Goal: Task Accomplishment & Management: Complete application form

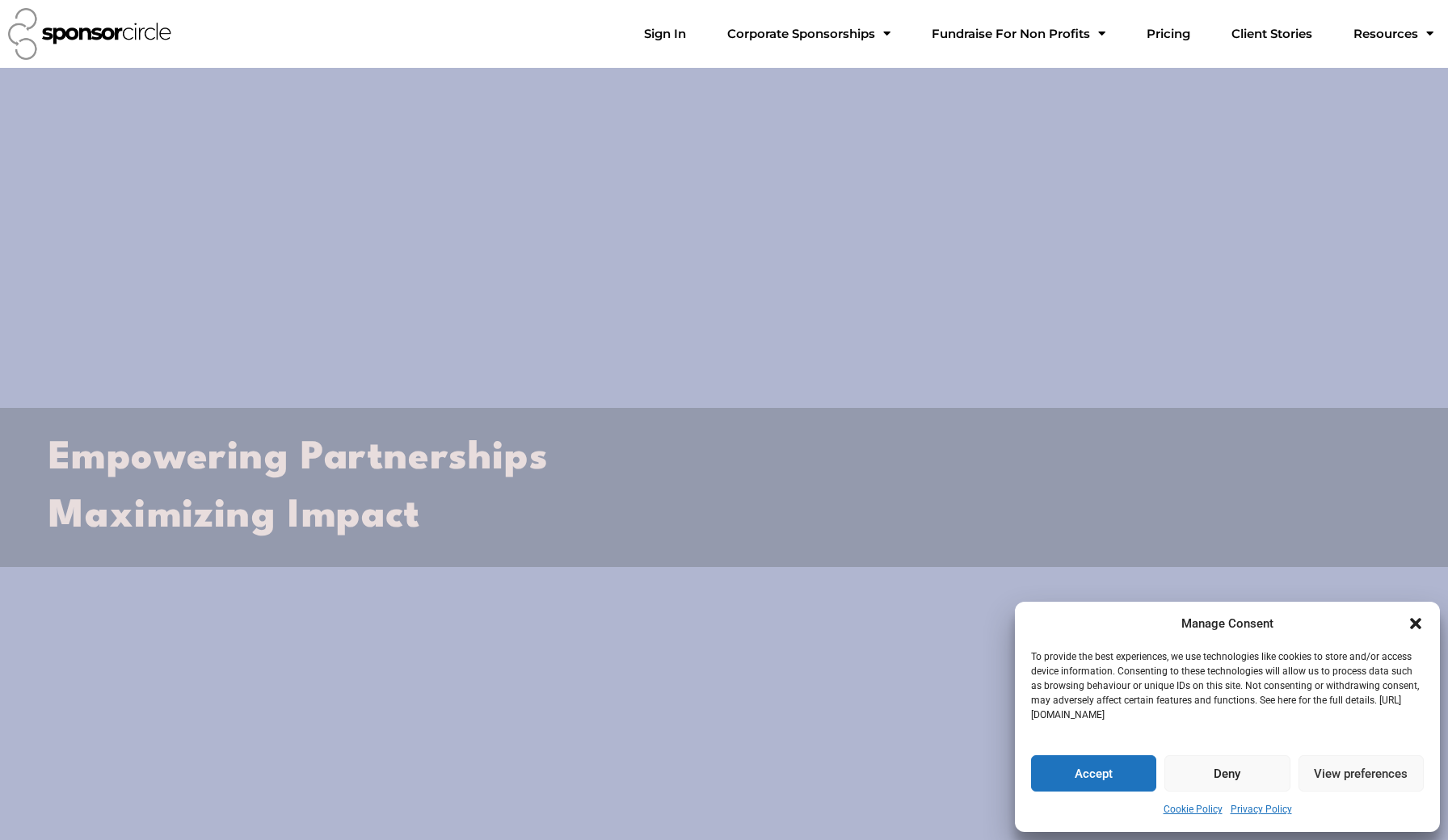
click at [1107, 775] on button "Accept" at bounding box center [1093, 773] width 125 height 36
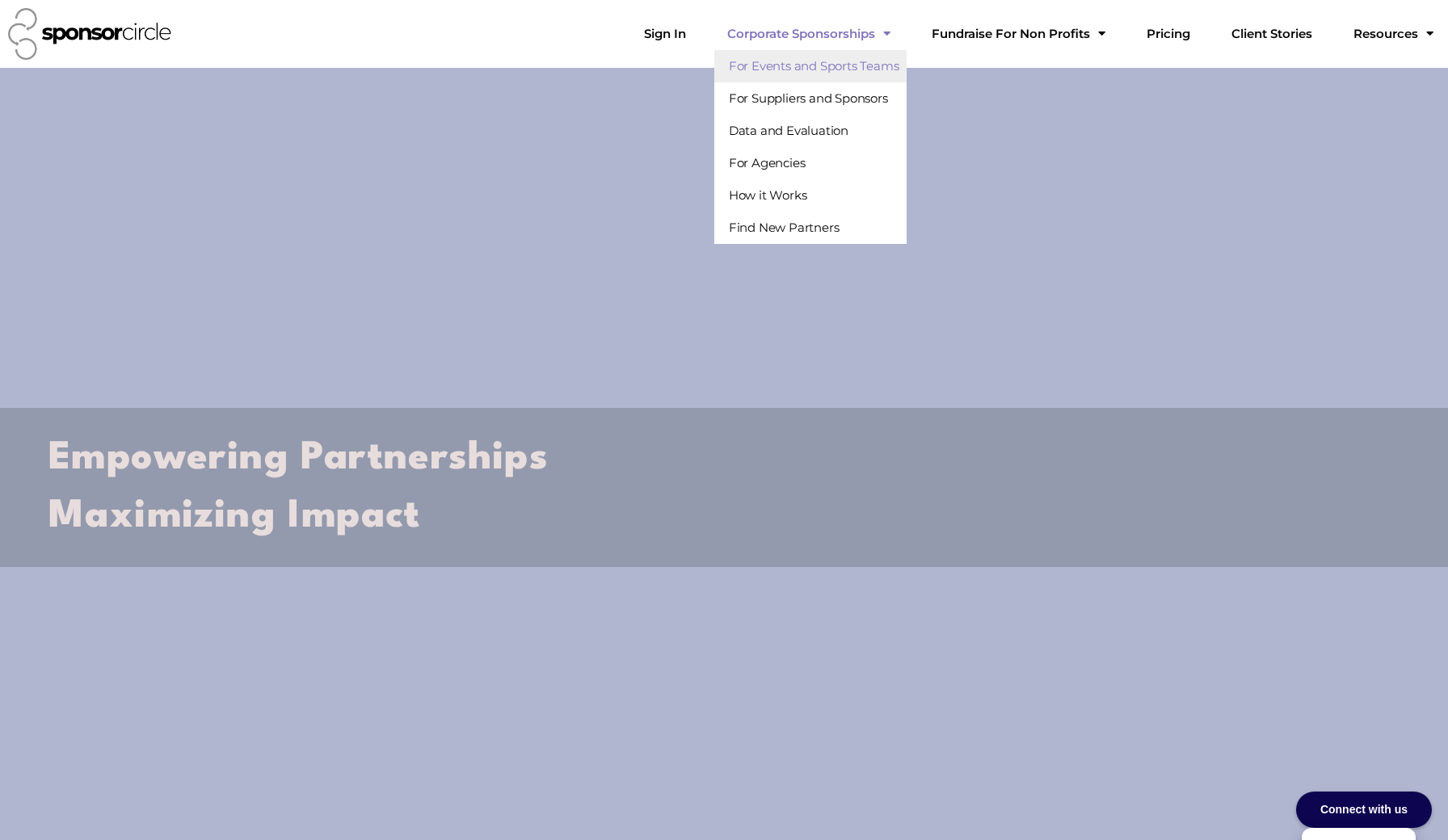
click at [902, 70] on link "For Events and Sports Teams" at bounding box center [810, 66] width 193 height 32
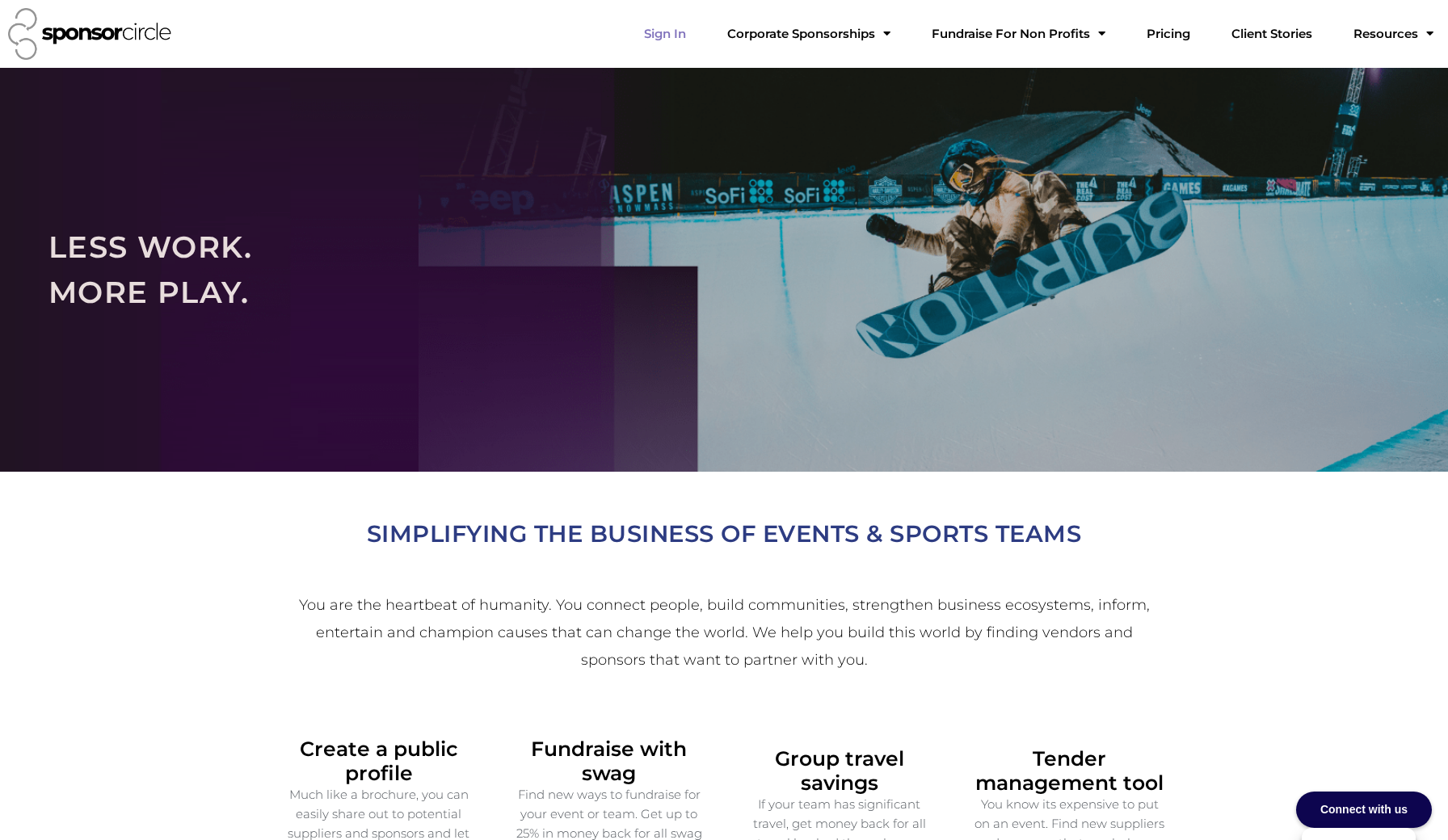
click at [700, 32] on link "Sign In" at bounding box center [666, 34] width 68 height 32
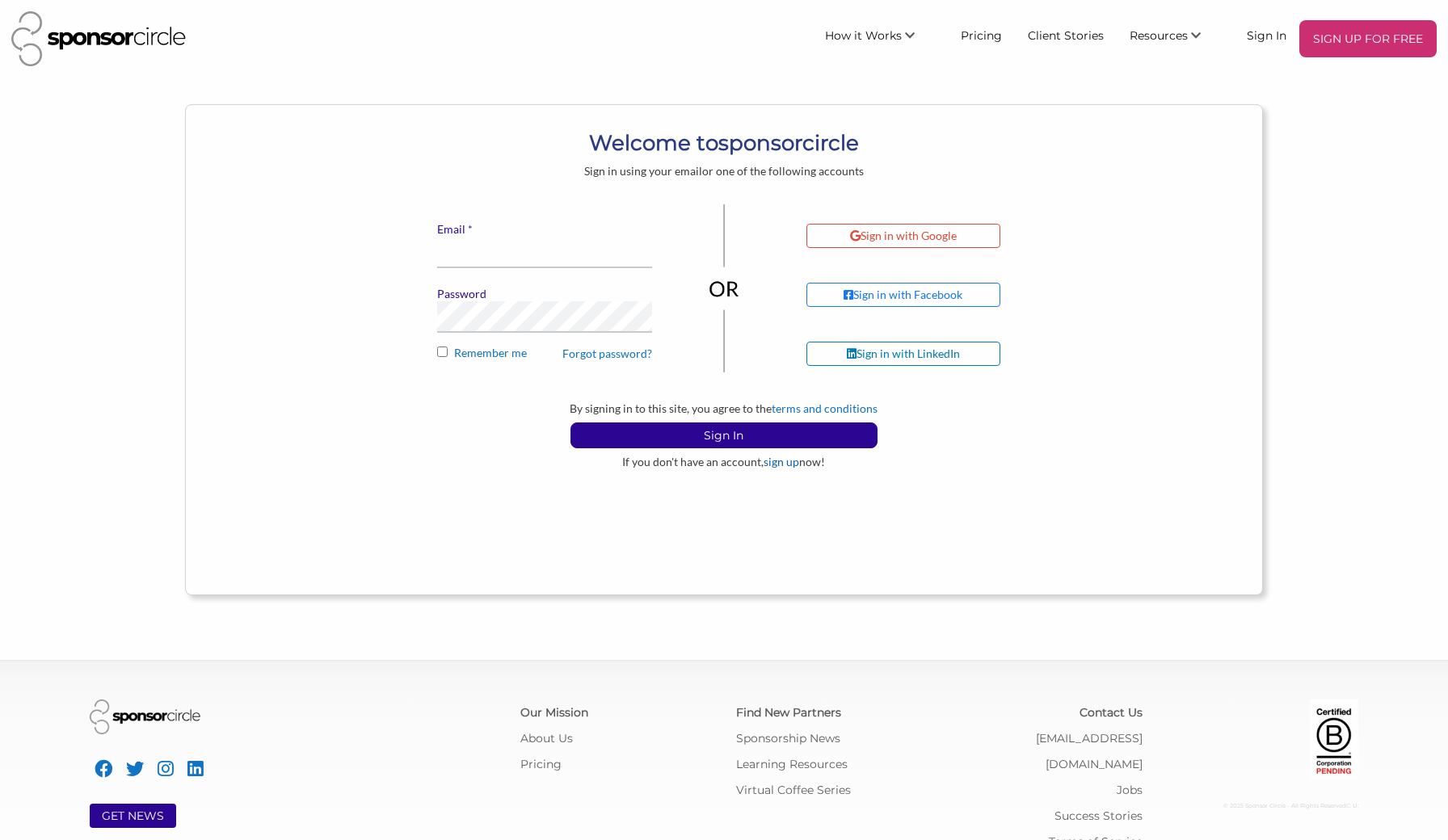
click at [784, 462] on link "sign up" at bounding box center [781, 461] width 36 height 14
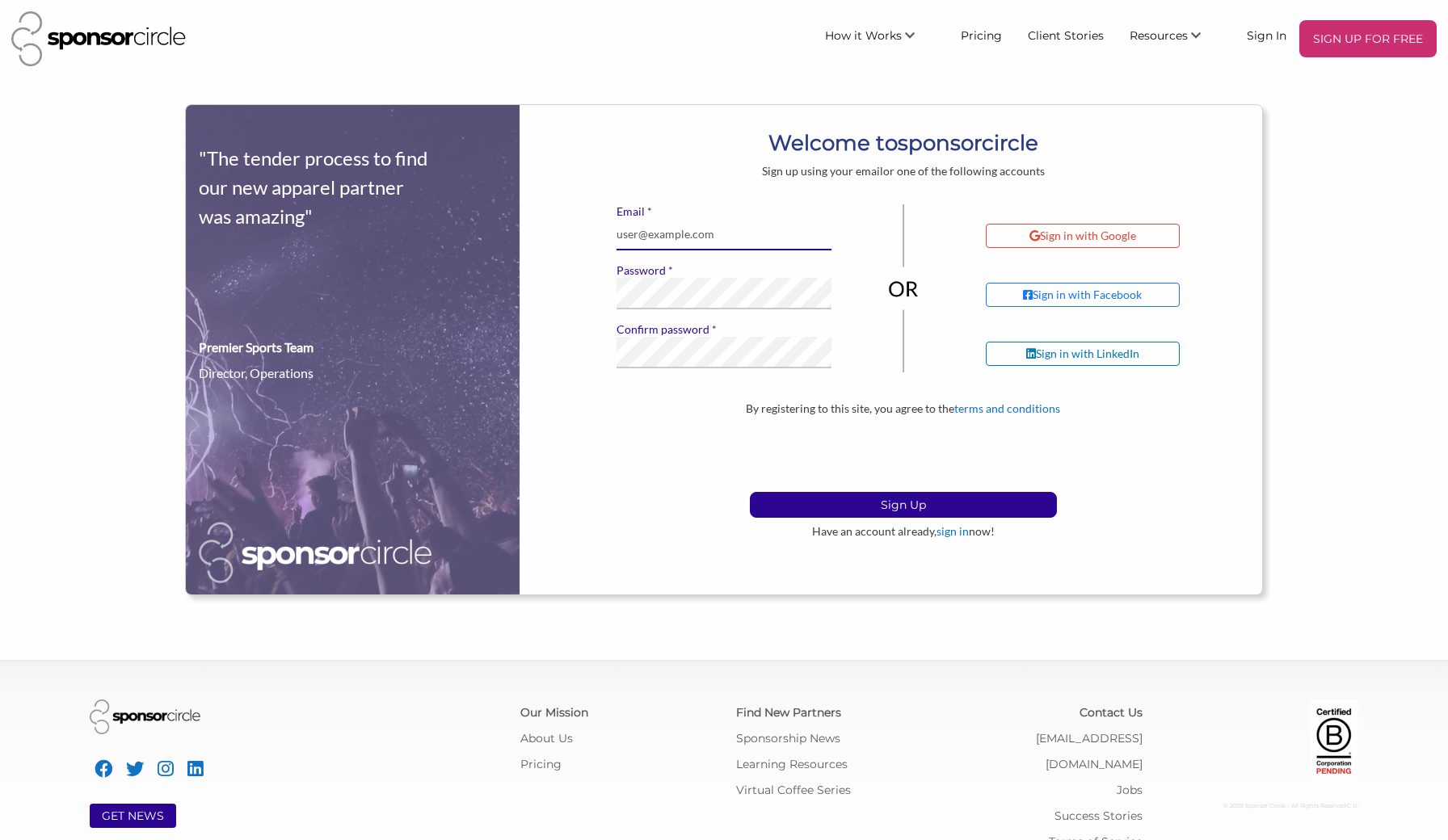
click at [662, 235] on input "* Email" at bounding box center [724, 235] width 215 height 32
type input "pipegomezcol25@gmail.com"
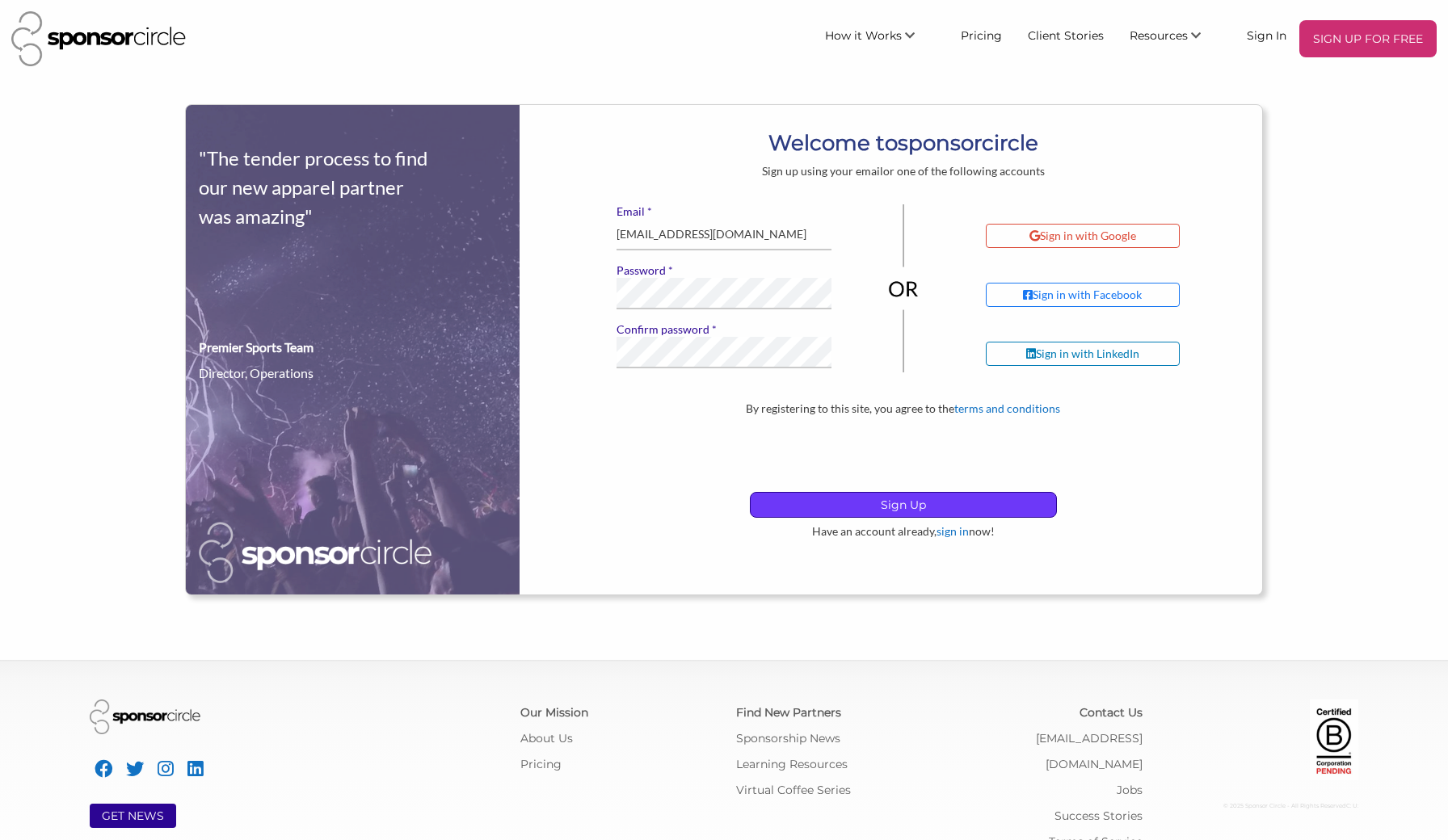
click at [894, 500] on p "Sign Up" at bounding box center [903, 504] width 306 height 24
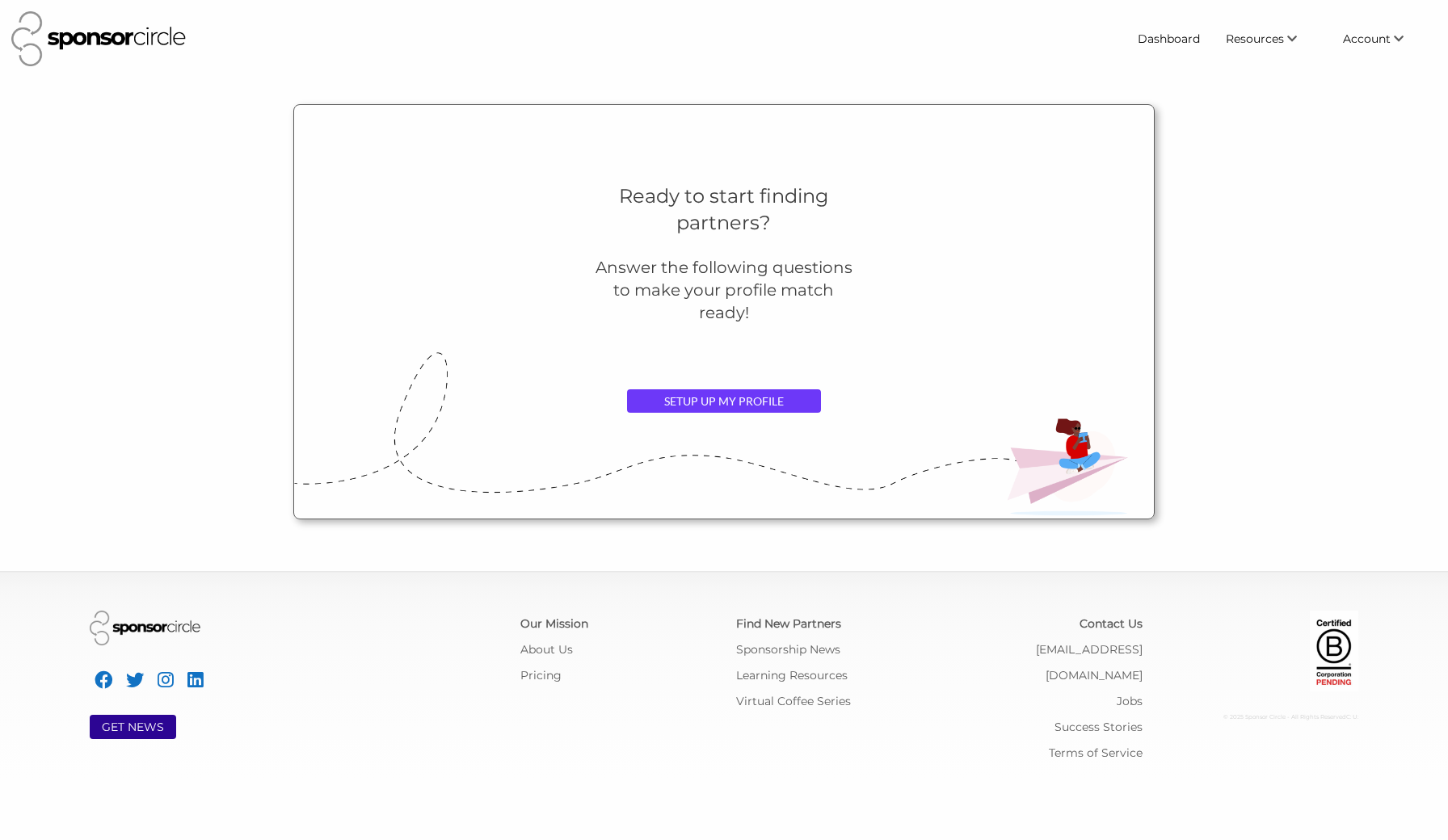
click at [702, 406] on link "SETUP UP MY PROFILE" at bounding box center [724, 402] width 194 height 24
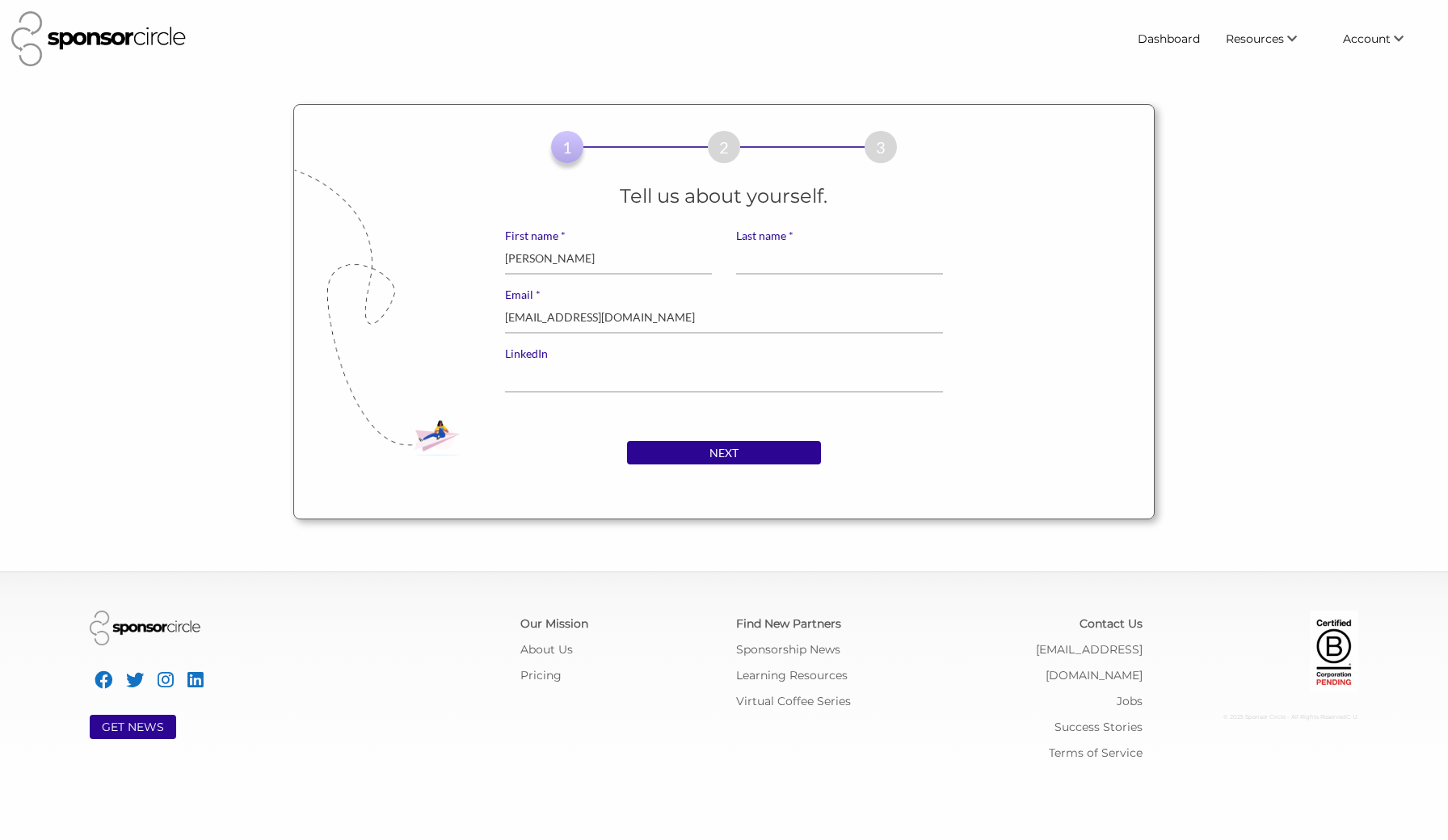
type input "Andres"
type input "Gomez"
click at [642, 369] on input "LinkedIn" at bounding box center [724, 378] width 438 height 32
click at [724, 450] on input "NEXT" at bounding box center [724, 453] width 194 height 24
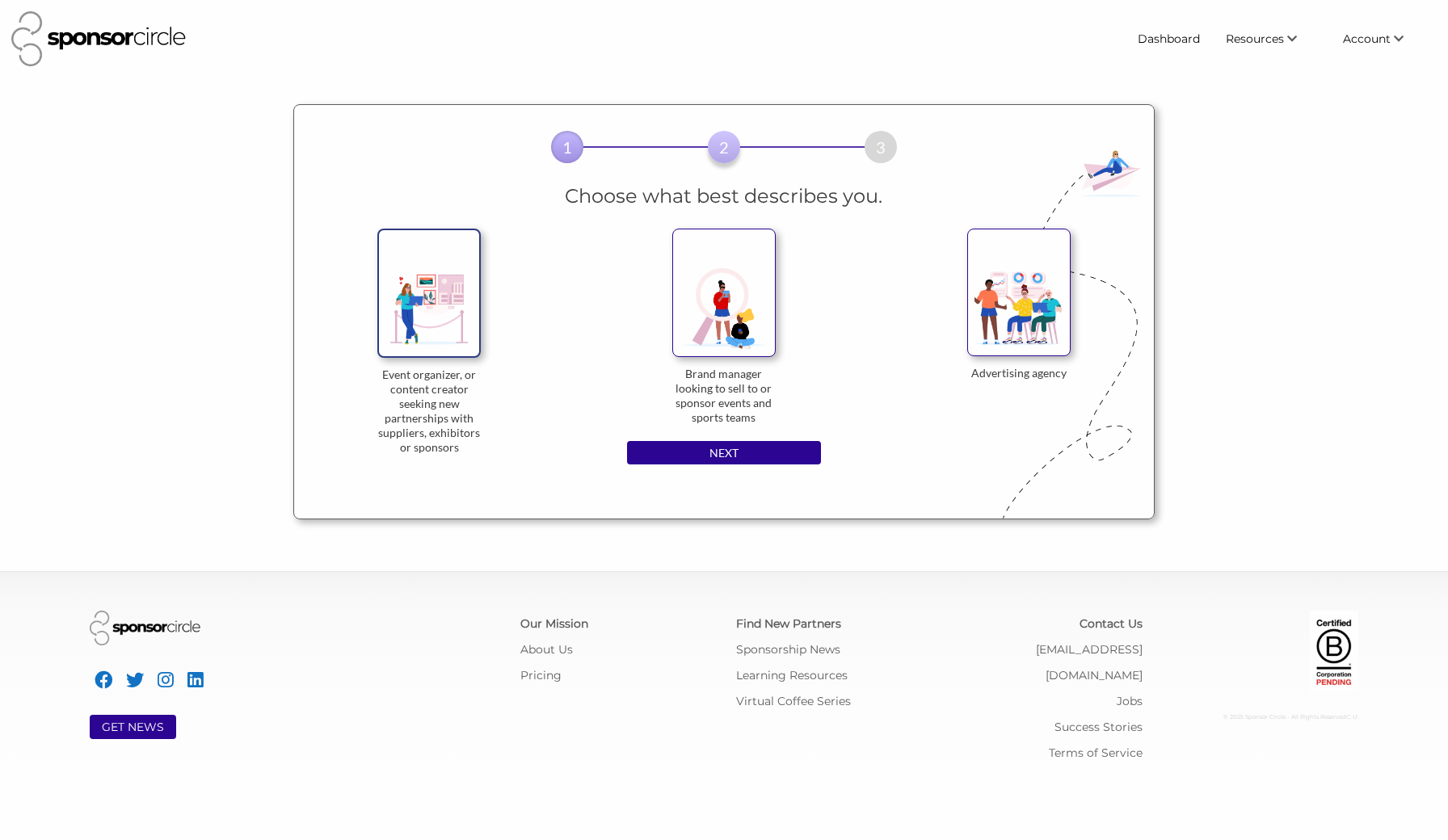
click at [419, 293] on img at bounding box center [430, 293] width 104 height 129
click at [0, 0] on input "Event organizer, or content creator seeking new partnerships with suppliers, ex…" at bounding box center [0, 0] width 0 height 0
click at [439, 338] on img at bounding box center [430, 293] width 104 height 129
click at [0, 0] on input "Event organizer, or content creator seeking new partnerships with suppliers, ex…" at bounding box center [0, 0] width 0 height 0
click at [439, 338] on img at bounding box center [430, 293] width 104 height 129
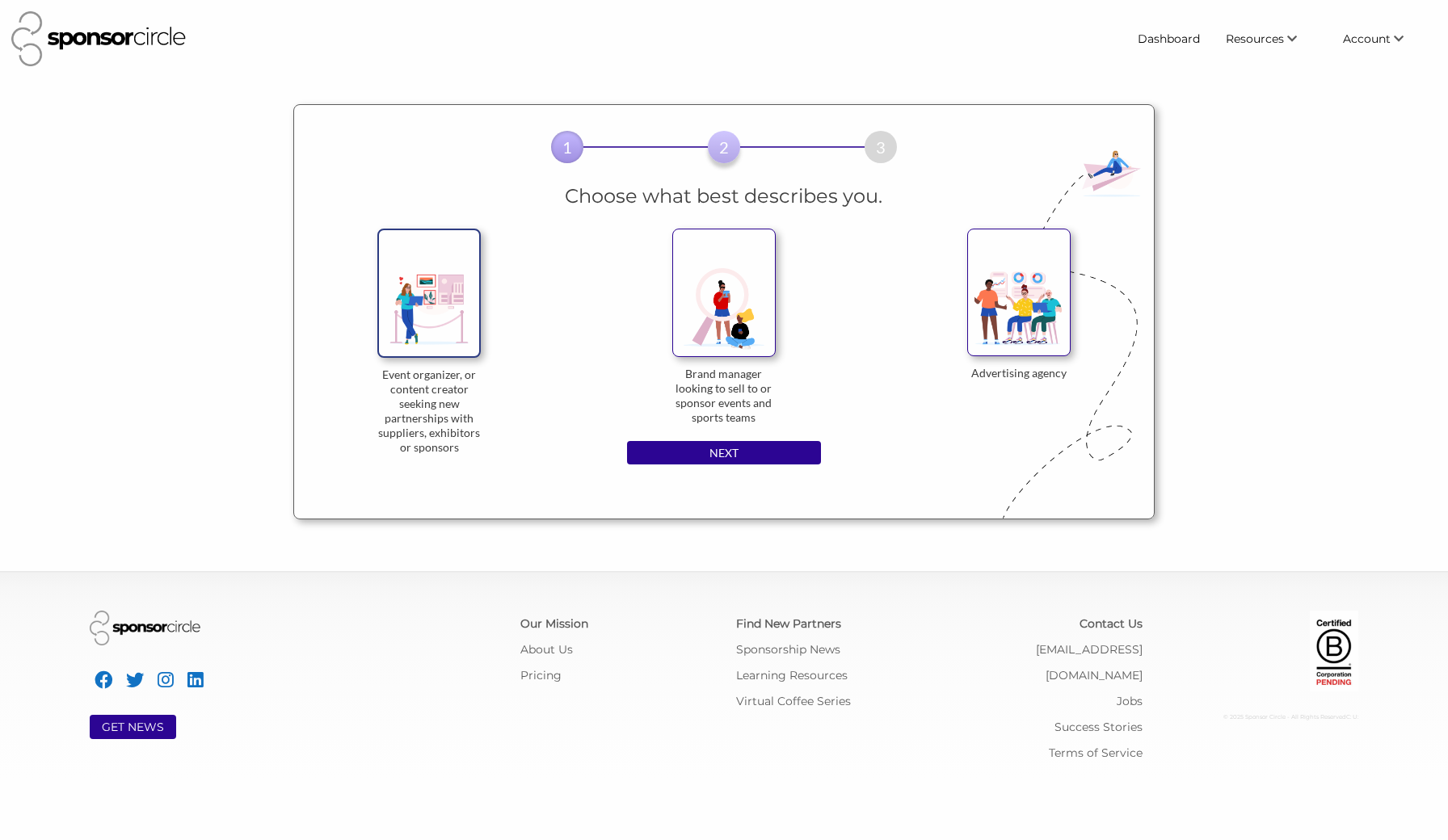
click at [0, 0] on input "Event organizer, or content creator seeking new partnerships with suppliers, ex…" at bounding box center [0, 0] width 0 height 0
click at [721, 449] on input "NEXT" at bounding box center [724, 453] width 194 height 24
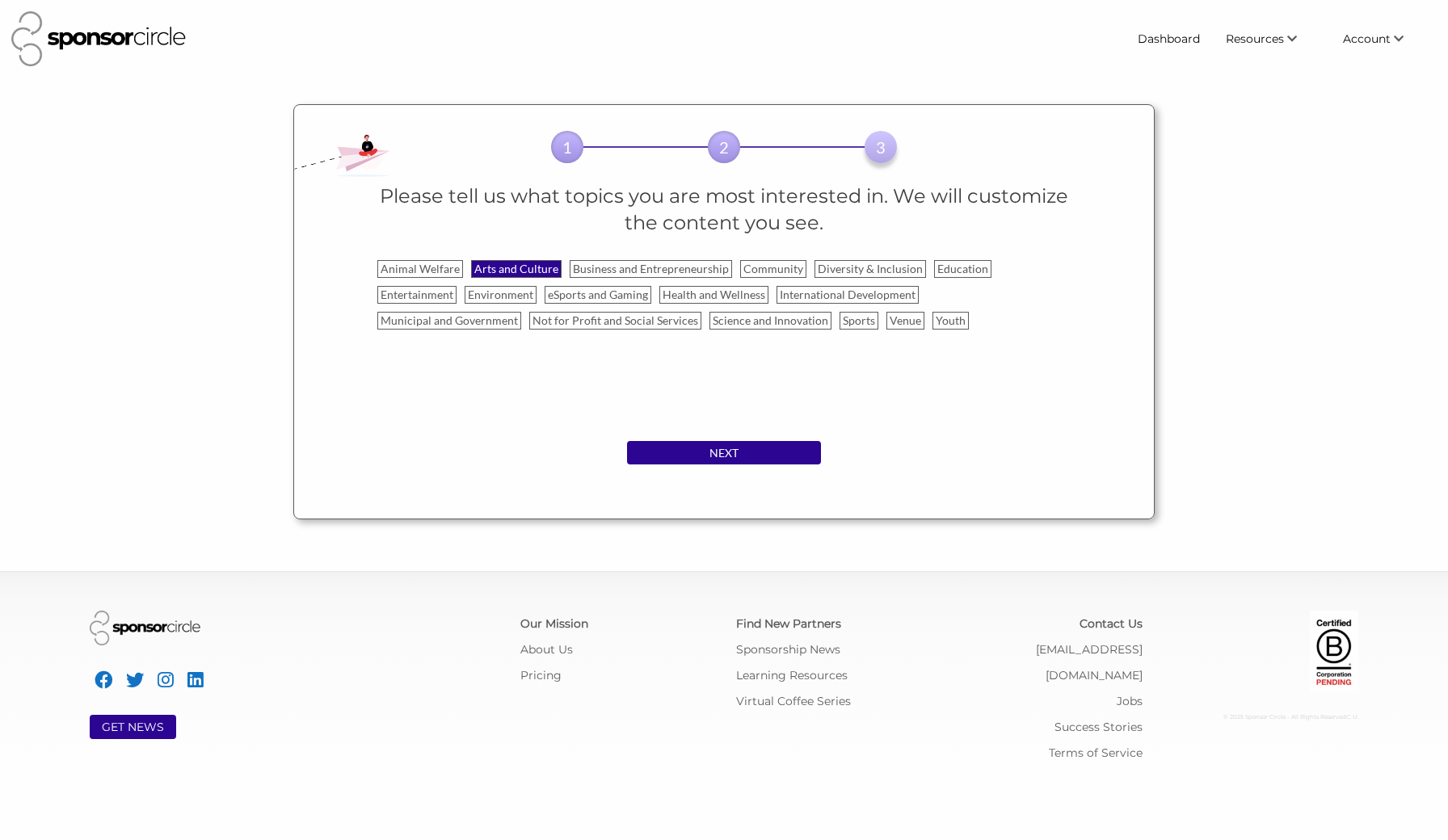
click at [535, 266] on label "Arts and Culture" at bounding box center [517, 269] width 91 height 18
click at [0, 0] on input "Arts and Culture" at bounding box center [0, 0] width 0 height 0
click at [847, 322] on label "Sports" at bounding box center [858, 321] width 39 height 18
click at [0, 0] on input "Sports" at bounding box center [0, 0] width 0 height 0
click at [587, 290] on label "eSports and Gaming" at bounding box center [598, 295] width 107 height 18
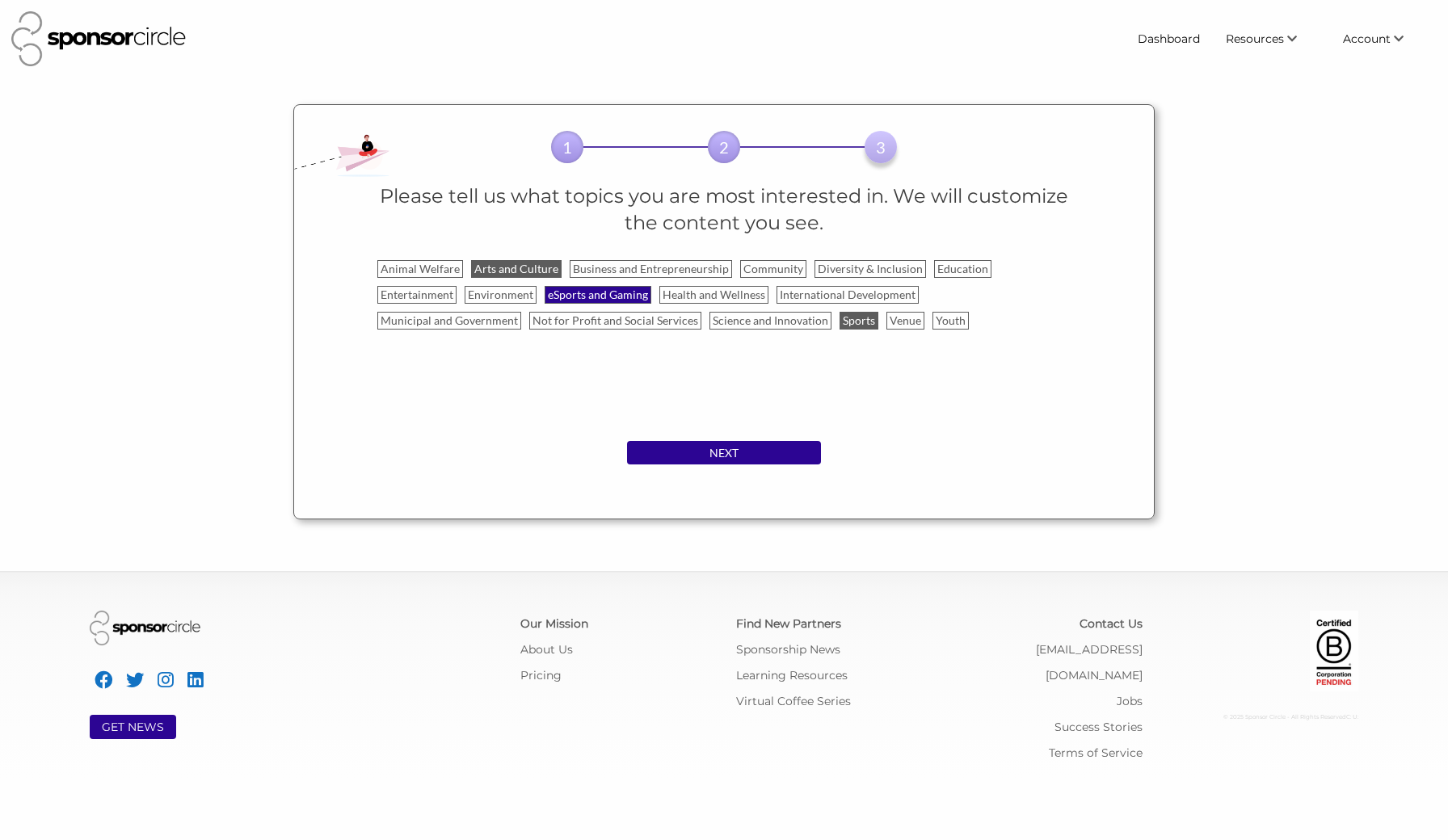
click at [0, 0] on input "eSports and Gaming" at bounding box center [0, 0] width 0 height 0
click at [438, 296] on label "Entertainment" at bounding box center [417, 295] width 79 height 18
click at [0, 0] on input "Entertainment" at bounding box center [0, 0] width 0 height 0
click at [903, 268] on label "Diversity & Inclusion" at bounding box center [870, 269] width 112 height 18
click at [0, 0] on input "Diversity & Inclusion" at bounding box center [0, 0] width 0 height 0
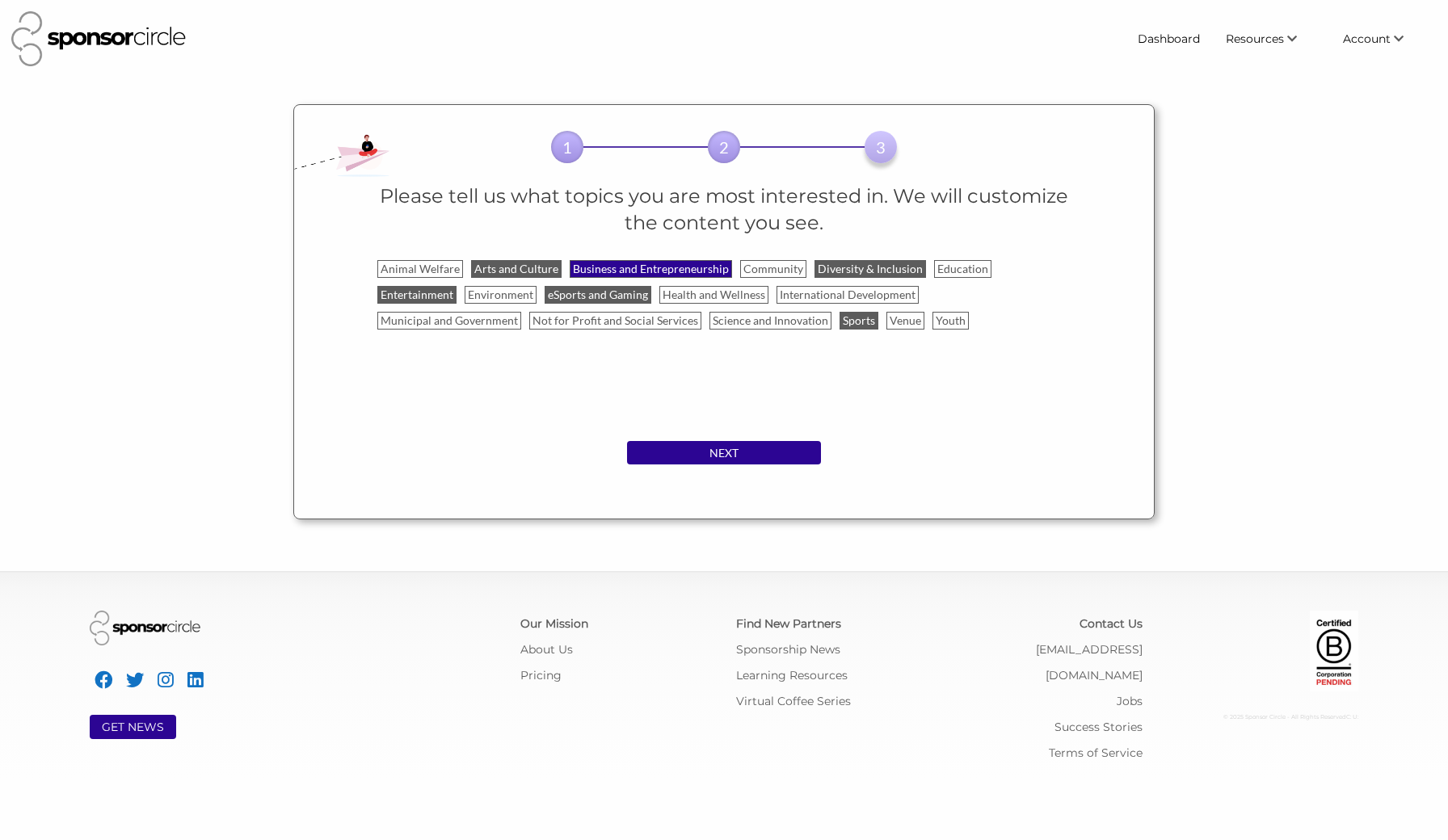
click at [679, 267] on label "Business and Entrepreneurship" at bounding box center [651, 269] width 163 height 18
click at [0, 0] on input "Business and Entrepreneurship" at bounding box center [0, 0] width 0 height 0
click at [942, 329] on label "Youth" at bounding box center [954, 321] width 44 height 26
click at [0, 0] on input "Youth" at bounding box center [0, 0] width 0 height 0
click at [942, 323] on label "Youth" at bounding box center [950, 321] width 36 height 18
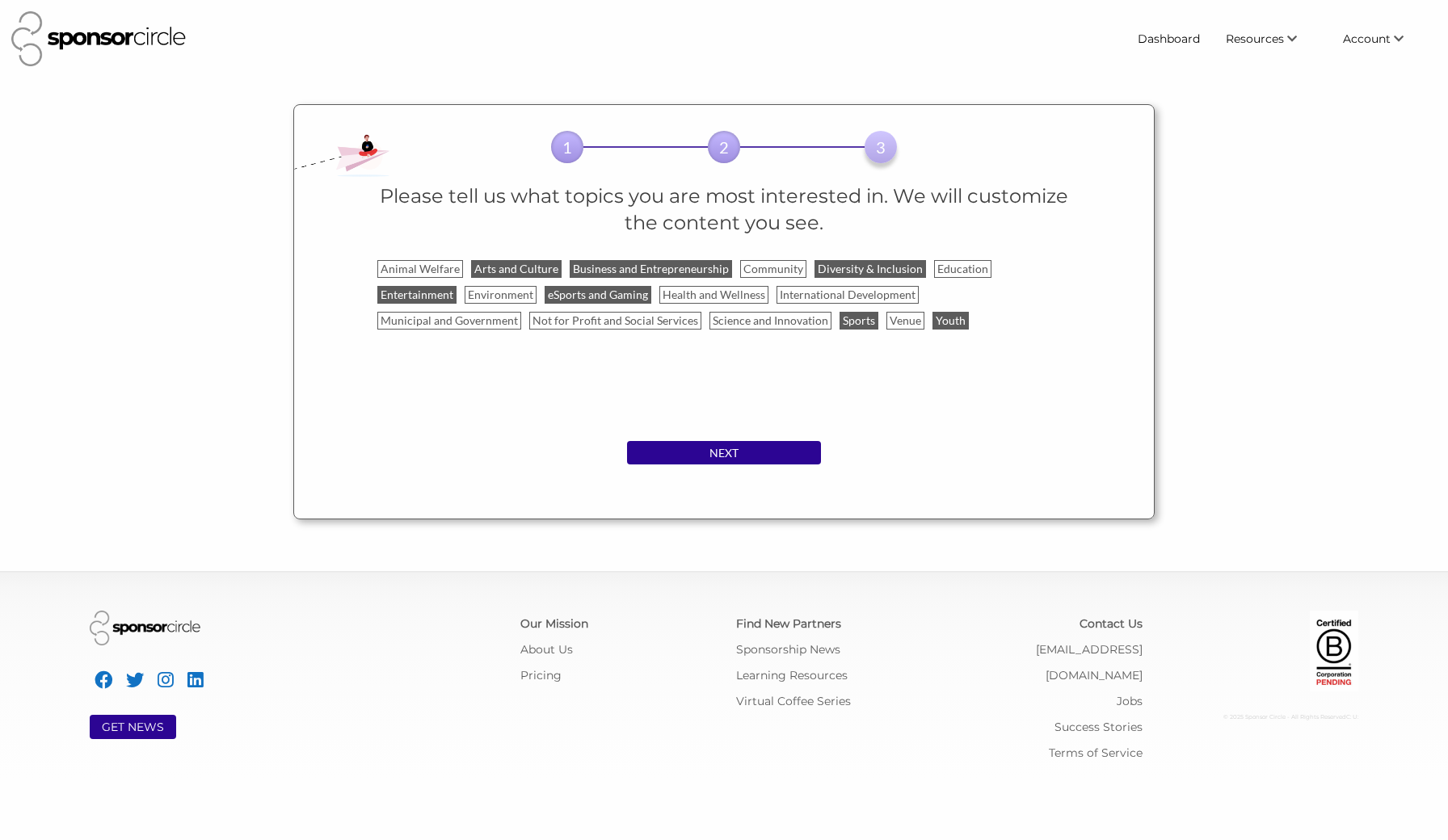
click at [0, 0] on input "Youth" at bounding box center [0, 0] width 0 height 0
click at [937, 332] on label "Youth" at bounding box center [954, 321] width 44 height 26
click at [0, 0] on input "Youth" at bounding box center [0, 0] width 0 height 0
click at [741, 453] on input "NEXT" at bounding box center [724, 453] width 194 height 24
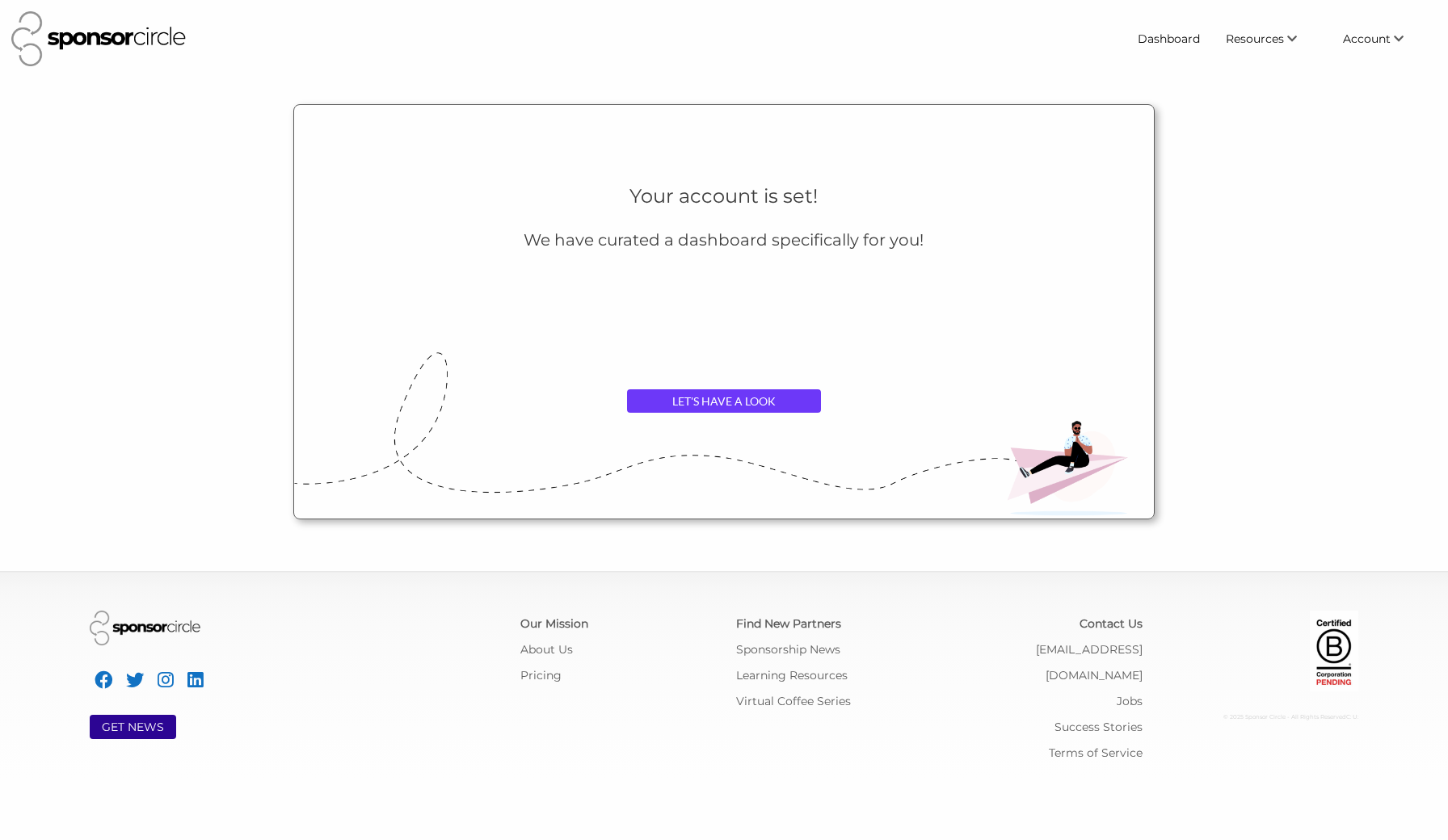
click at [734, 397] on link "LET'S HAVE A LOOK" at bounding box center [724, 402] width 194 height 24
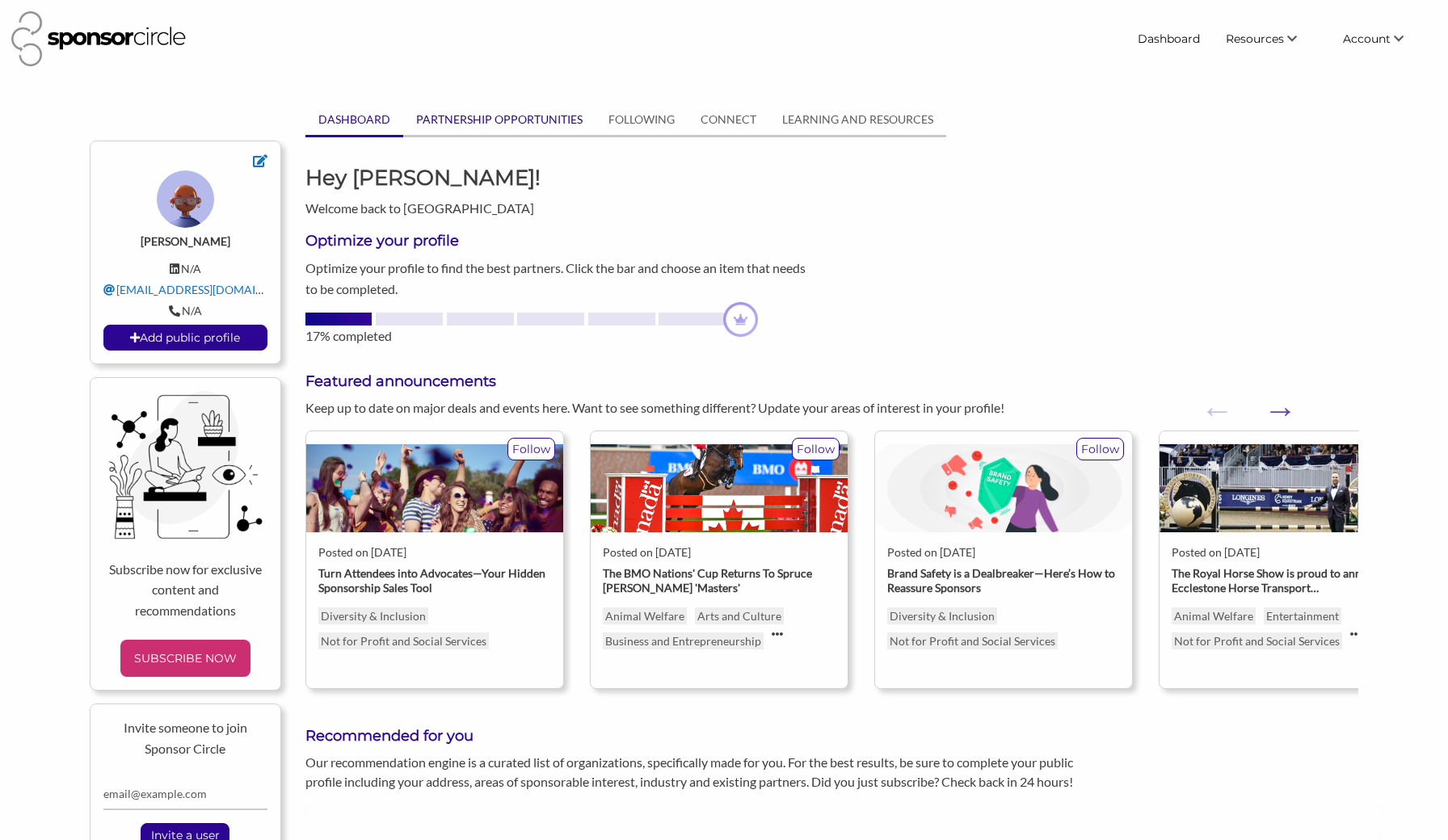
click at [505, 116] on link "PARTNERSHIP OPPORTUNITIES" at bounding box center [500, 119] width 192 height 31
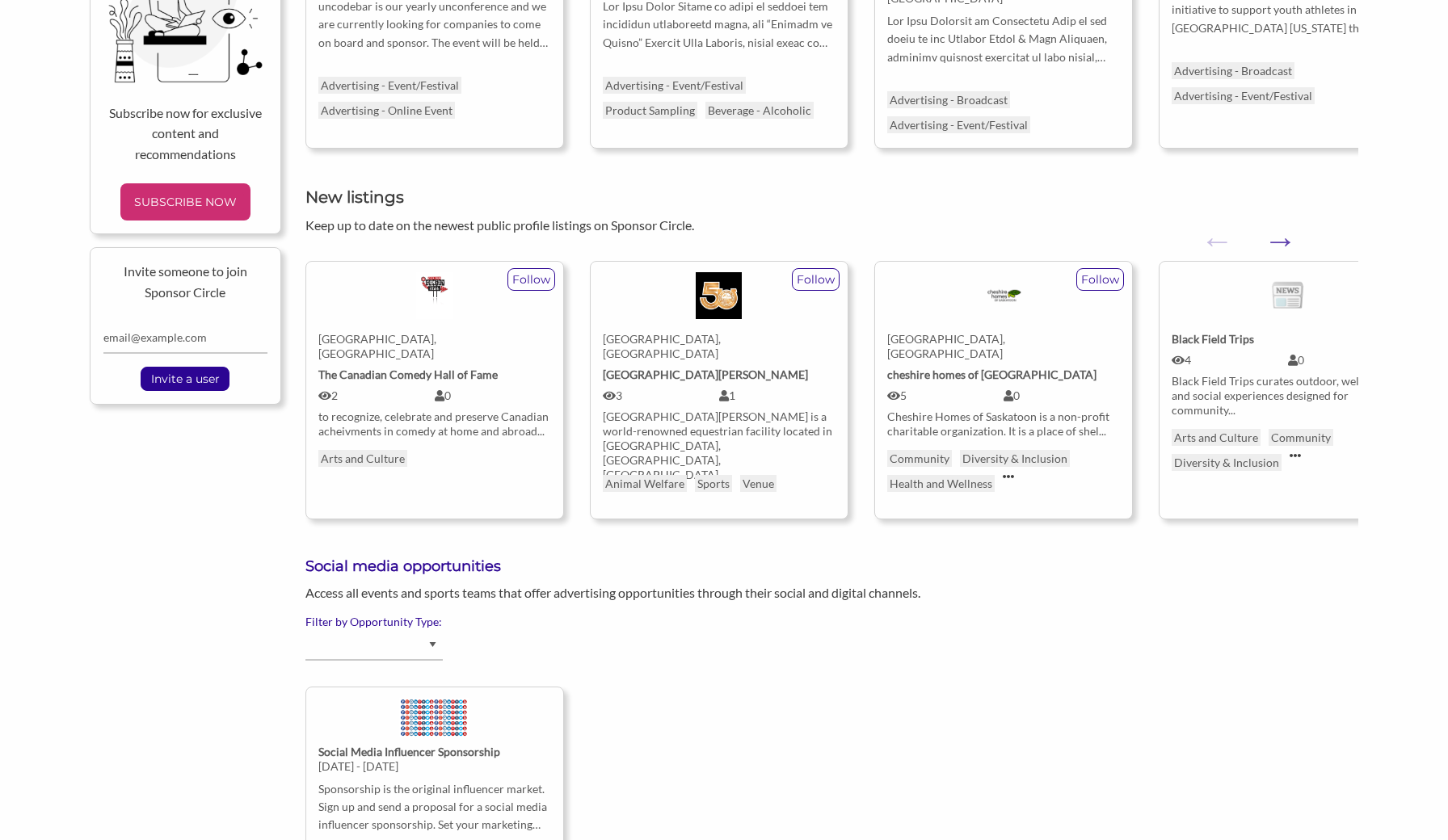
scroll to position [583, 0]
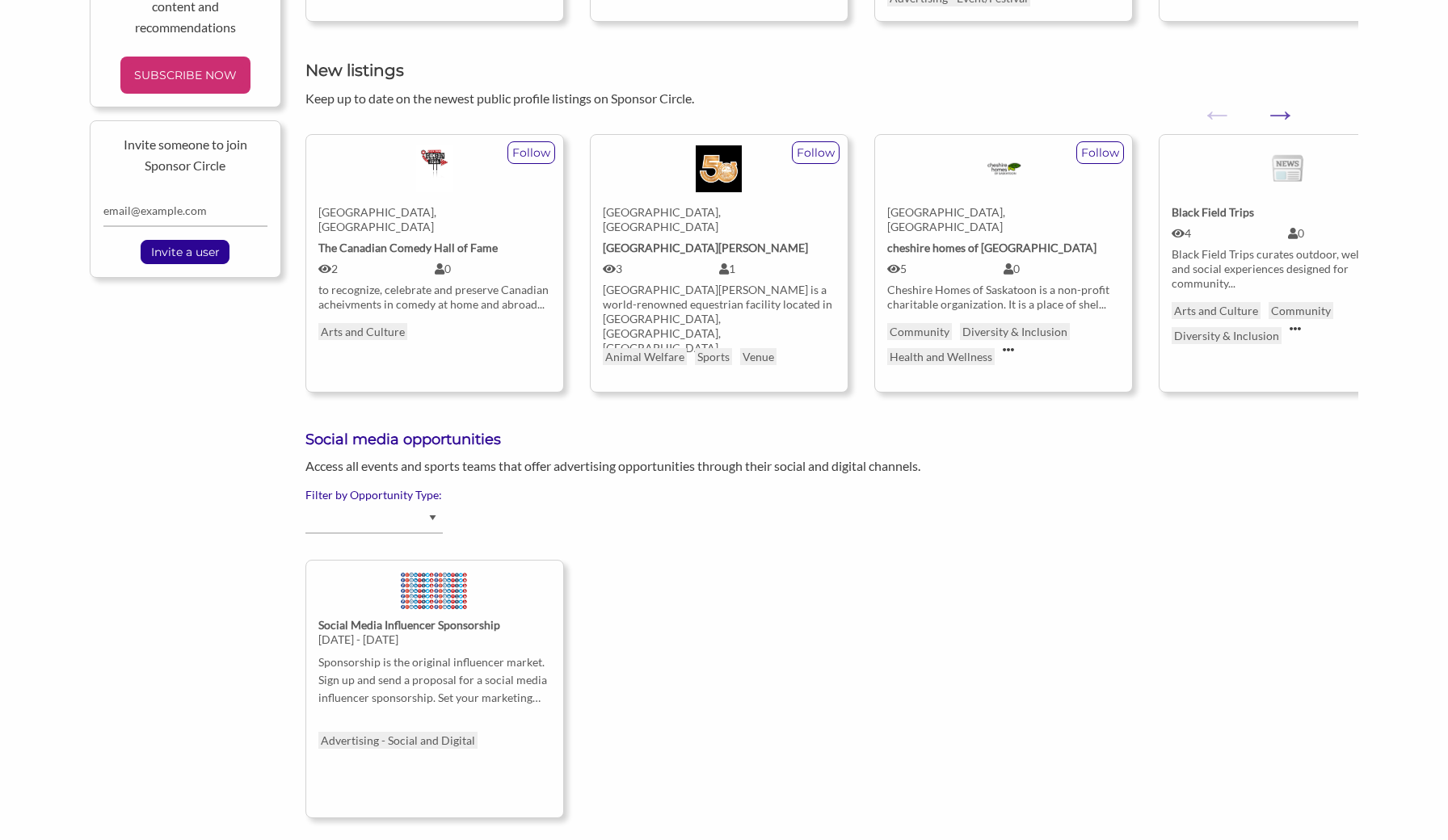
click at [446, 577] on img at bounding box center [435, 594] width 70 height 47
click at [416, 186] on div at bounding box center [434, 169] width 209 height 47
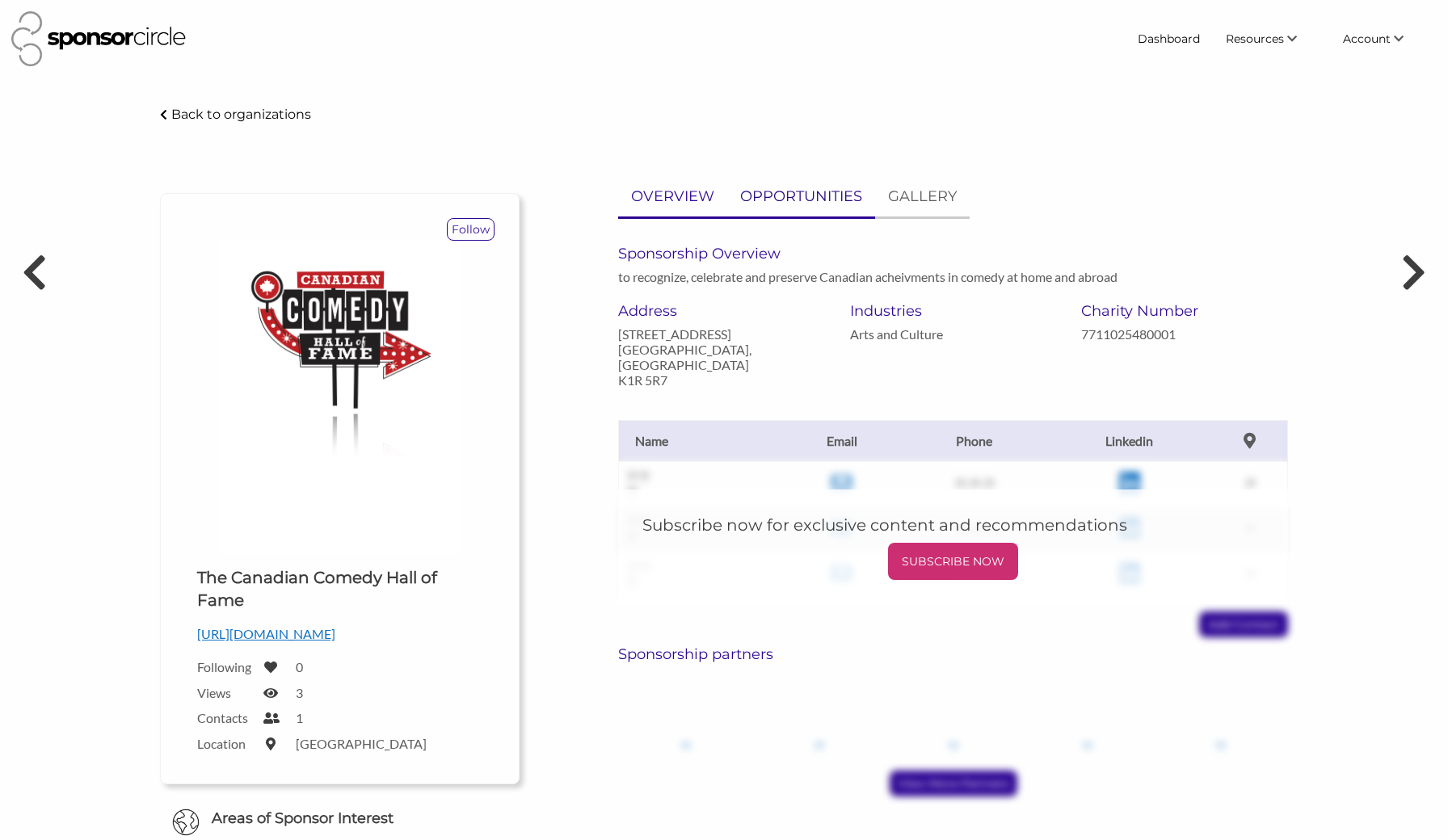
click at [798, 198] on p "OPPORTUNITIES" at bounding box center [801, 196] width 122 height 23
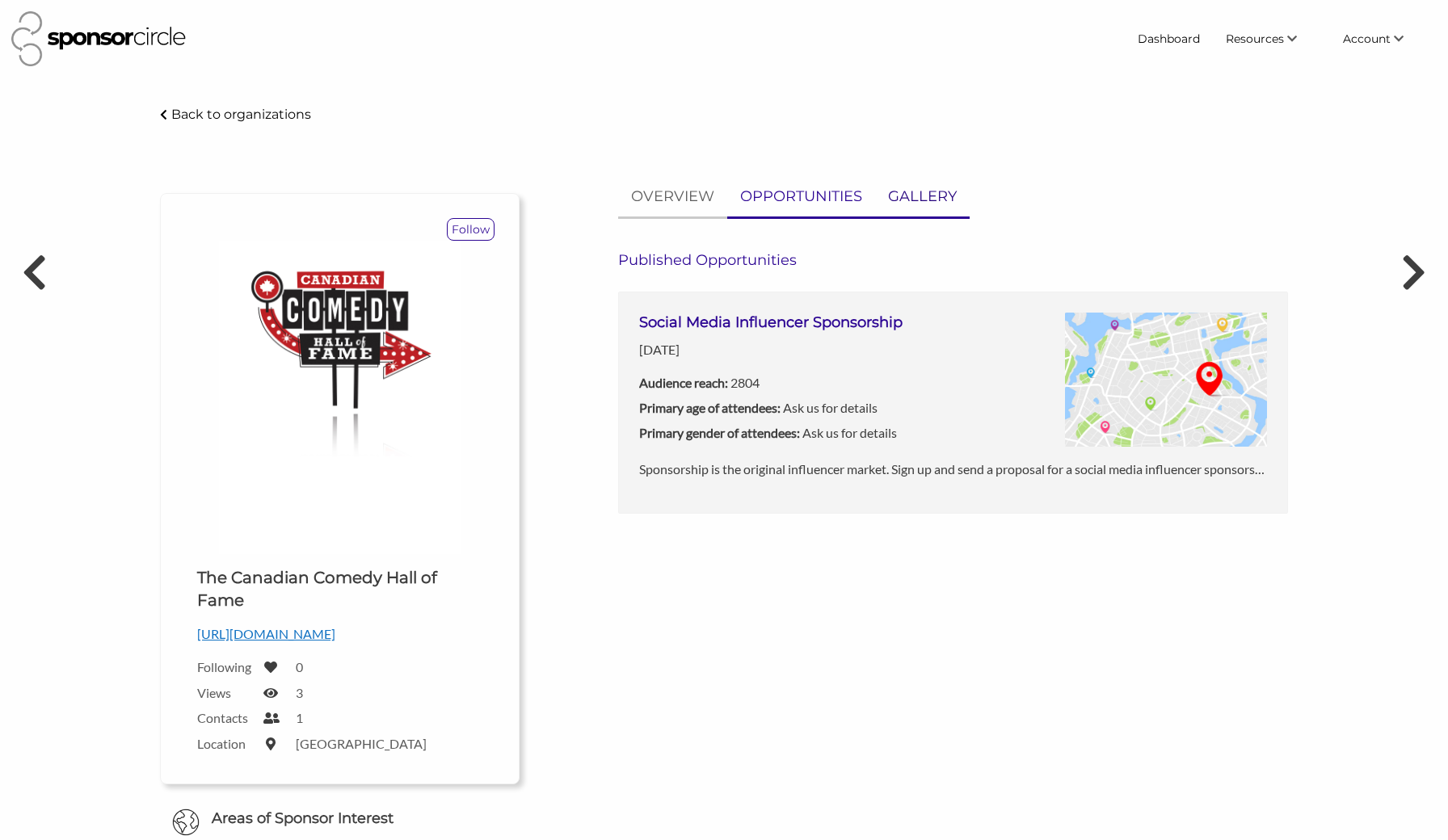
click at [923, 198] on p "GALLERY" at bounding box center [922, 196] width 69 height 23
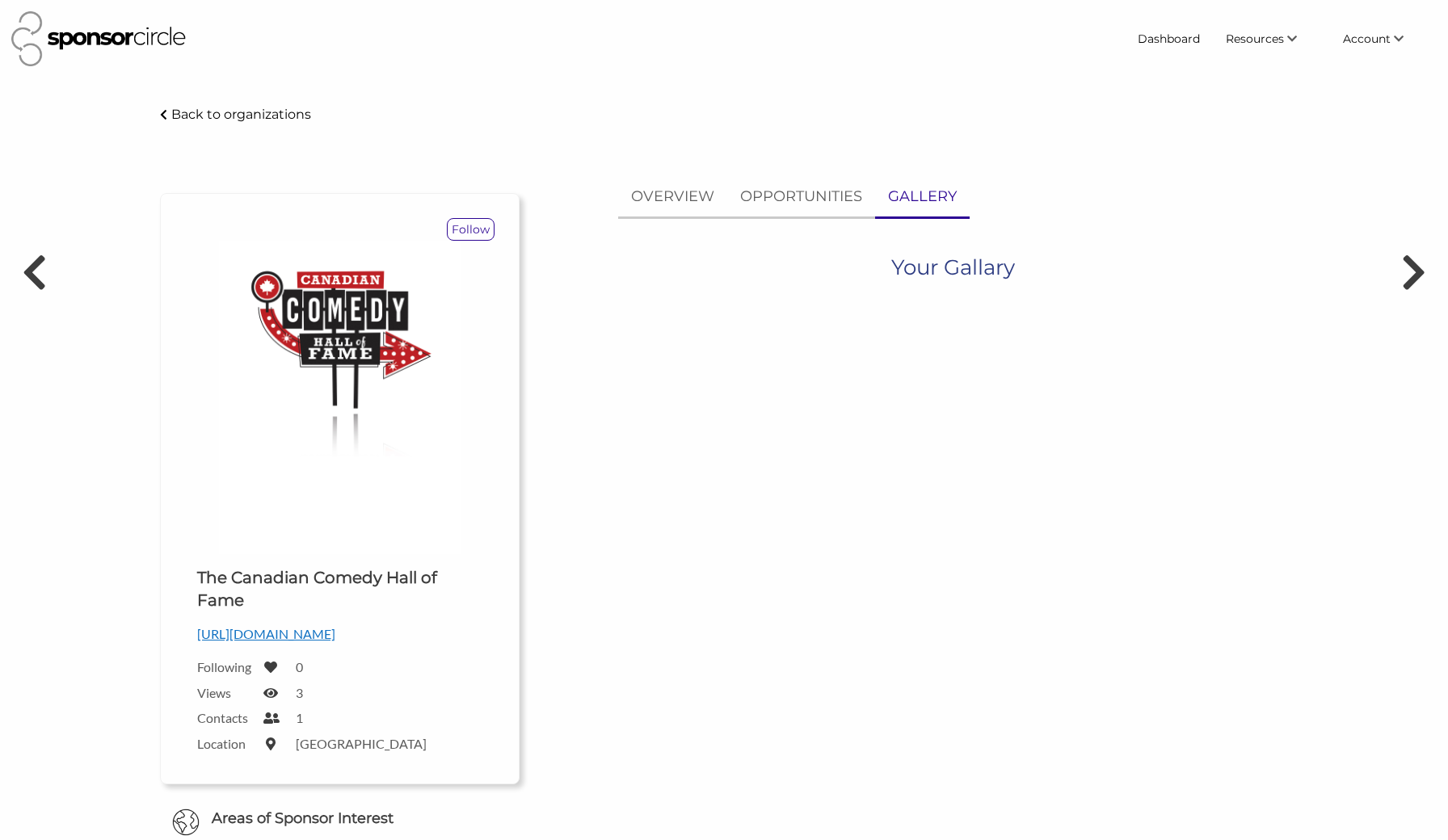
click at [361, 332] on img at bounding box center [340, 398] width 243 height 314
click at [666, 197] on p "OVERVIEW" at bounding box center [673, 196] width 83 height 23
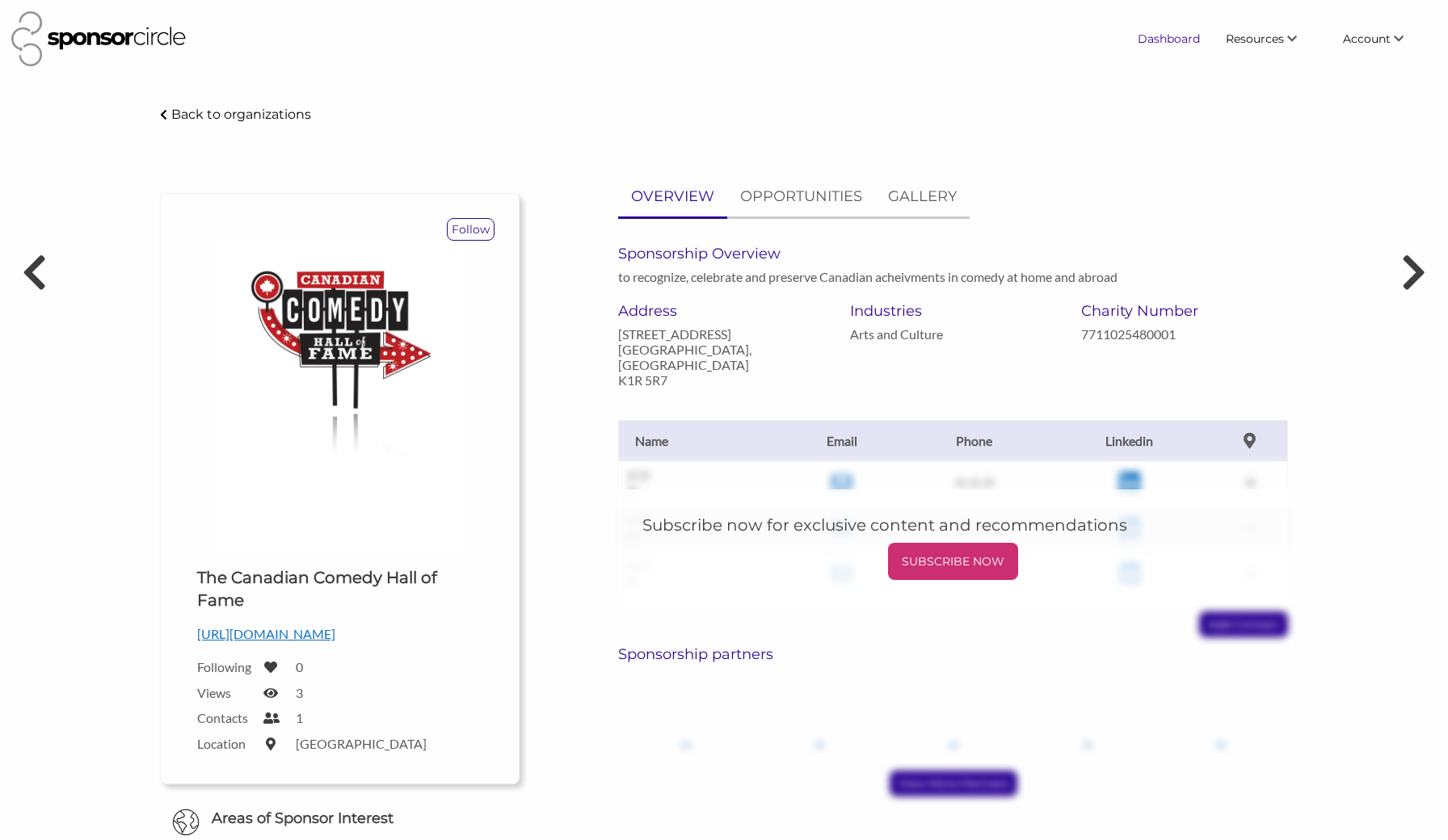
click at [1162, 44] on link "Dashboard" at bounding box center [1169, 38] width 88 height 29
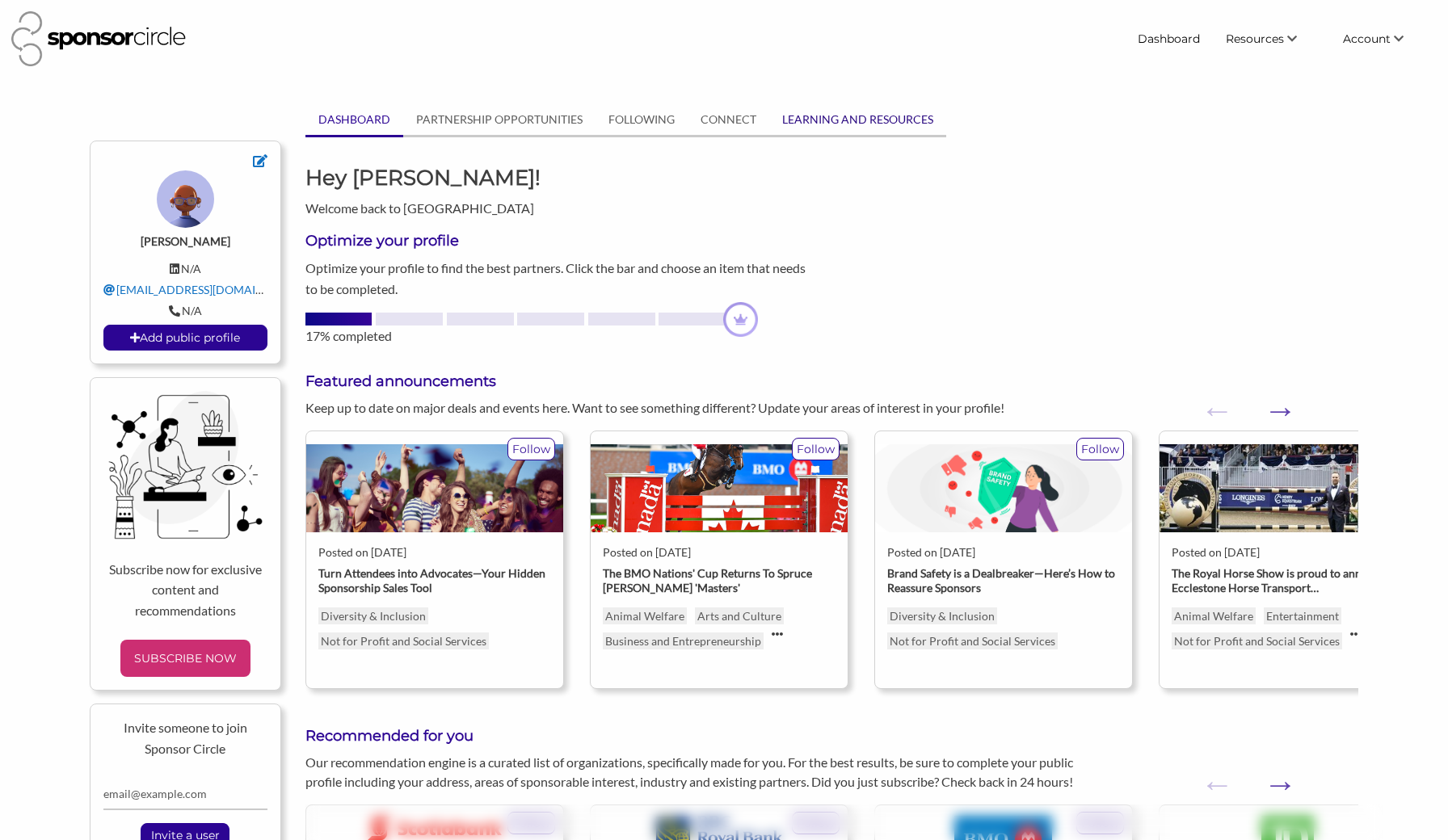
click at [808, 121] on link "LEARNING AND RESOURCES" at bounding box center [857, 119] width 177 height 31
